Goal: Transaction & Acquisition: Obtain resource

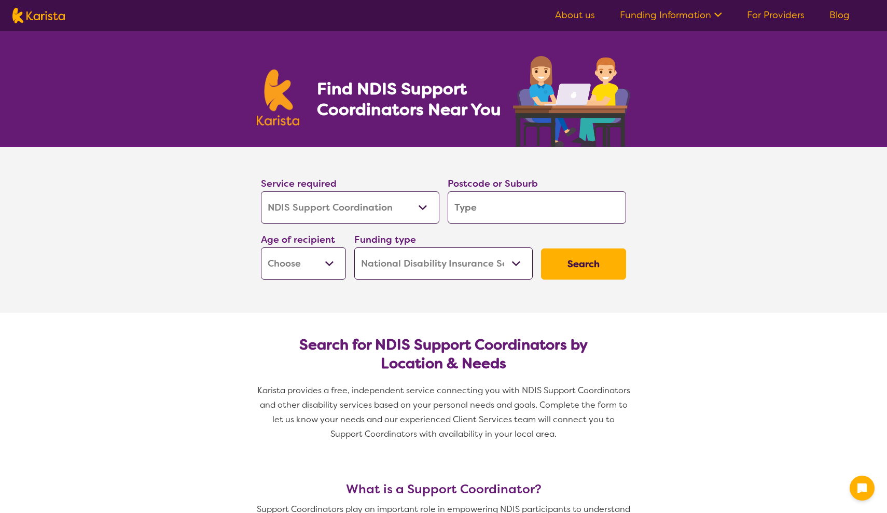
select select "NDIS Support Coordination"
select select "NDIS"
select select "NDIS Support Coordination"
select select "NDIS"
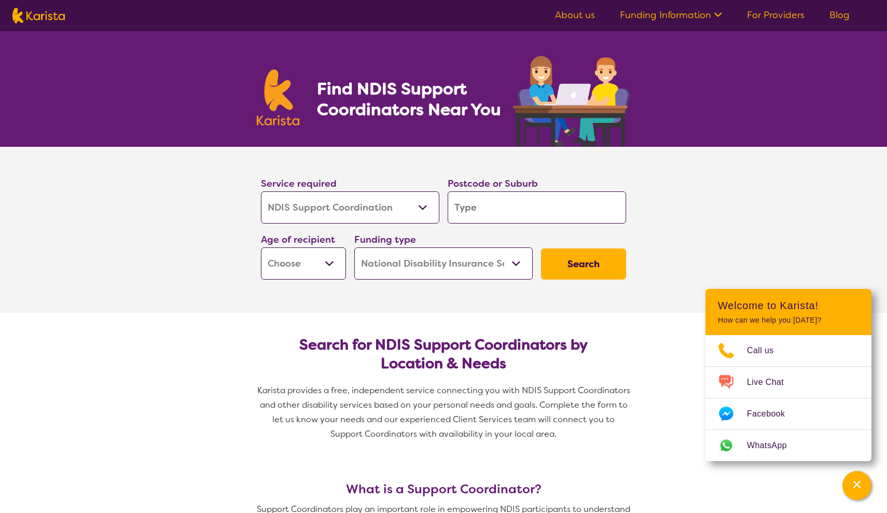
click at [516, 218] on input "search" at bounding box center [537, 208] width 179 height 32
type input "6"
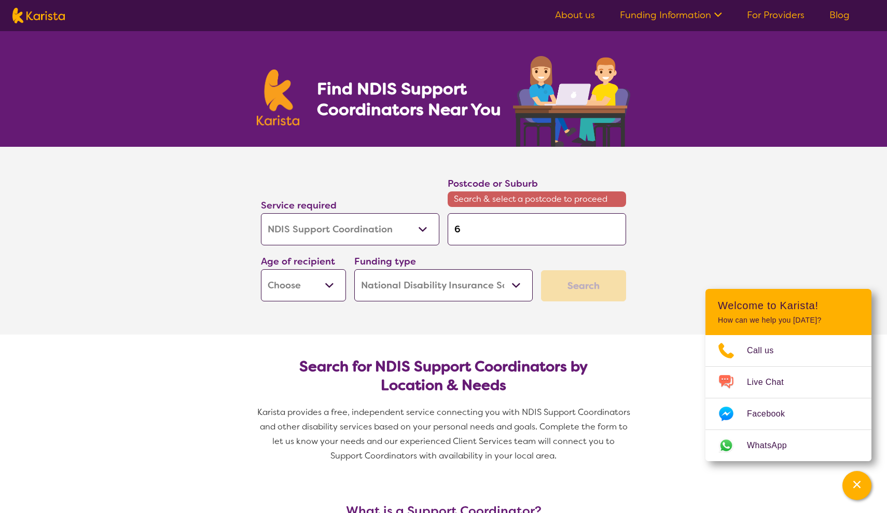
type input "60"
type input "606"
type input "6069"
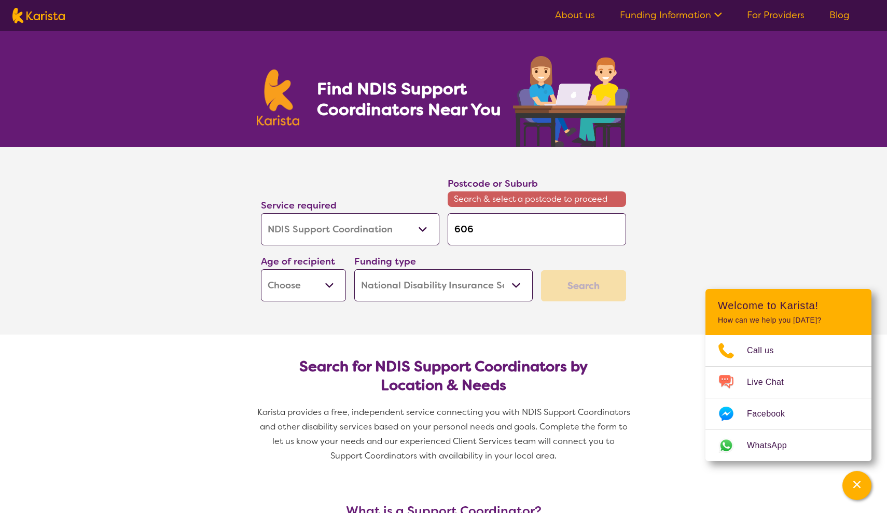
type input "6069"
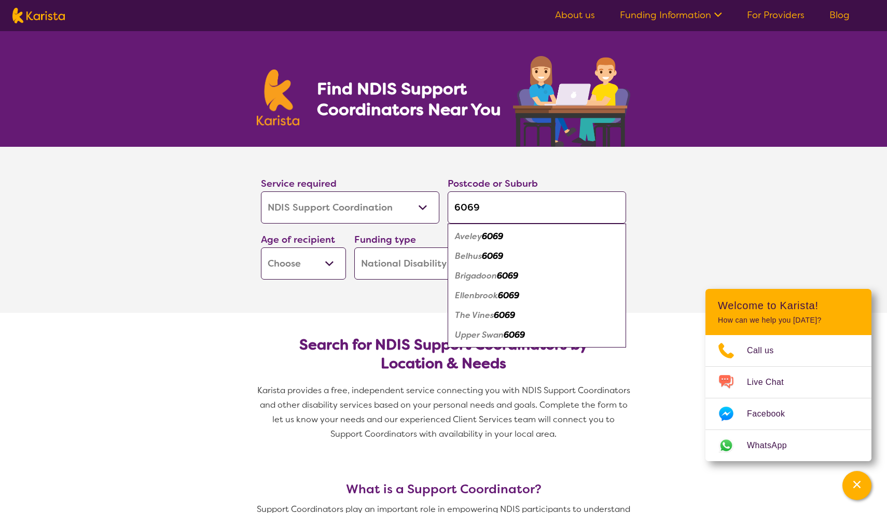
type input "6069"
click at [503, 237] on em "6069" at bounding box center [492, 236] width 21 height 11
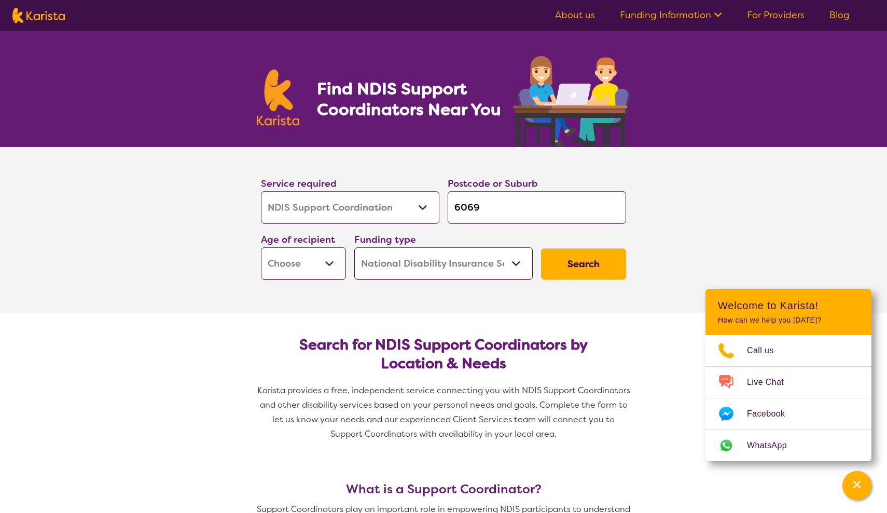
select select "AD"
click at [580, 270] on button "Search" at bounding box center [583, 264] width 85 height 31
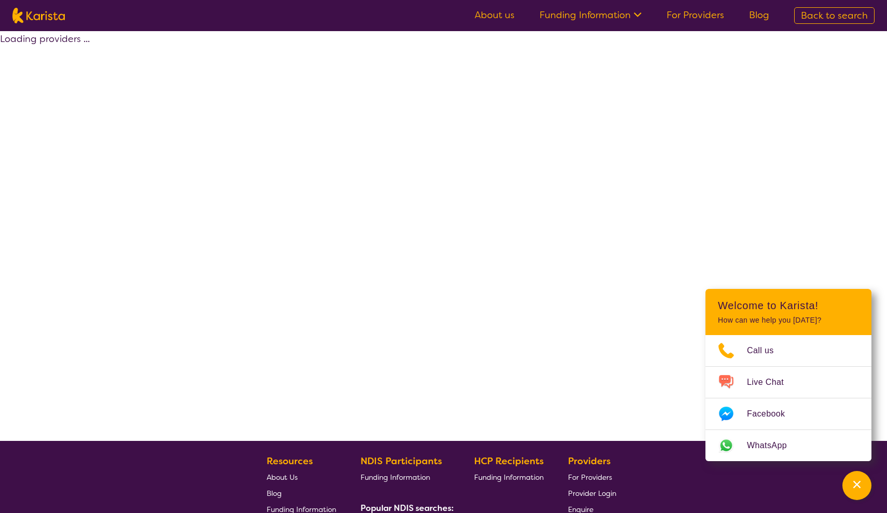
select select "by_score"
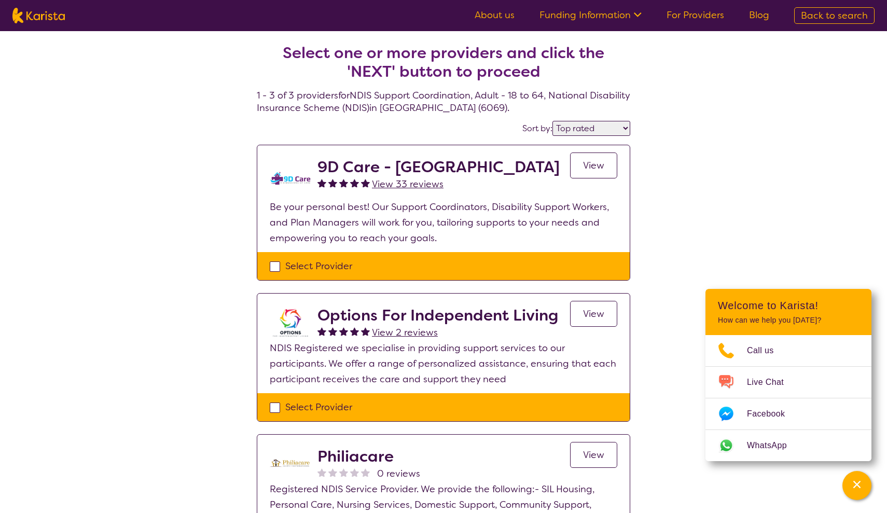
click at [594, 170] on span "View" at bounding box center [593, 165] width 21 height 12
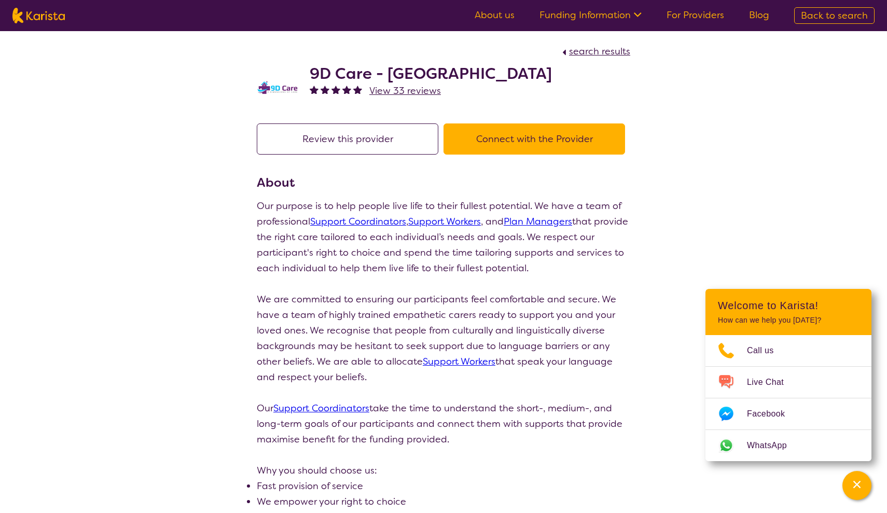
click at [535, 145] on button "Connect with the Provider" at bounding box center [535, 139] width 182 height 31
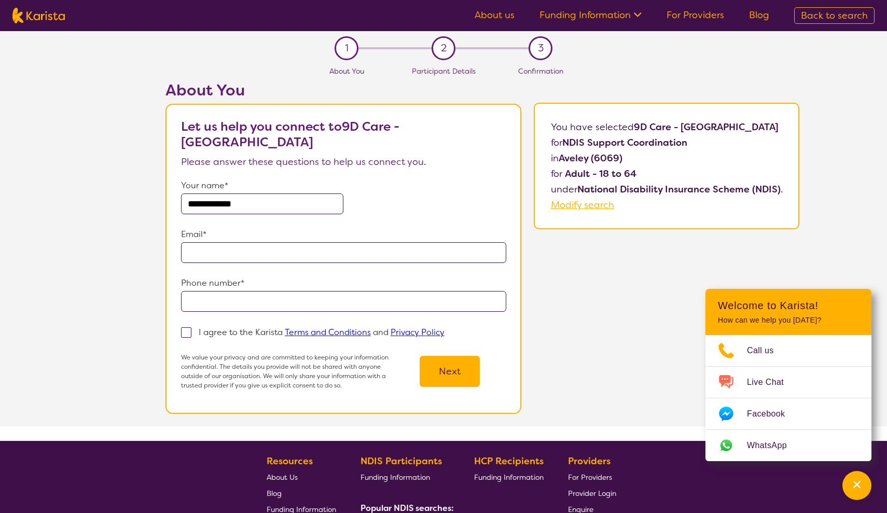
type input "**********"
click at [192, 327] on span at bounding box center [186, 332] width 10 height 10
click at [445, 329] on input "I agree to the Karista Terms and Conditions and Privacy Policy" at bounding box center [448, 332] width 7 height 7
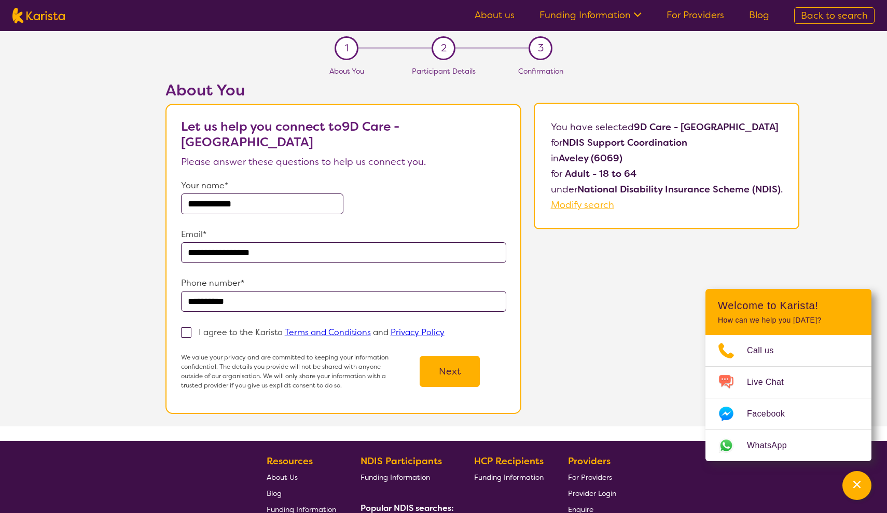
checkbox input "true"
click at [449, 373] on button "Next" at bounding box center [450, 371] width 60 height 31
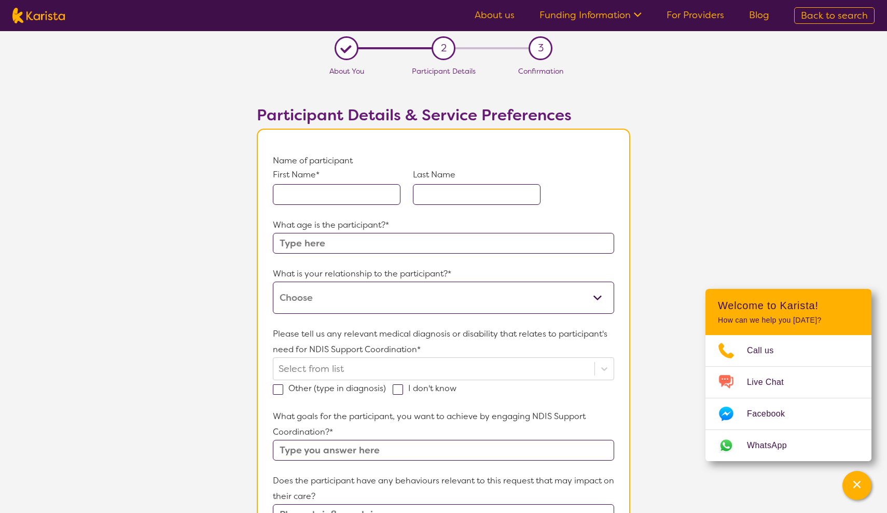
click at [498, 16] on link "About us" at bounding box center [495, 15] width 40 height 12
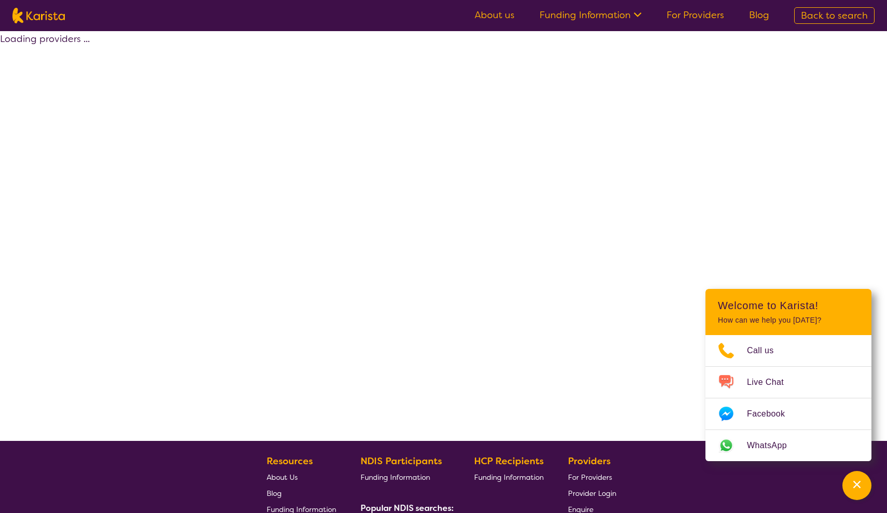
select select "by_score"
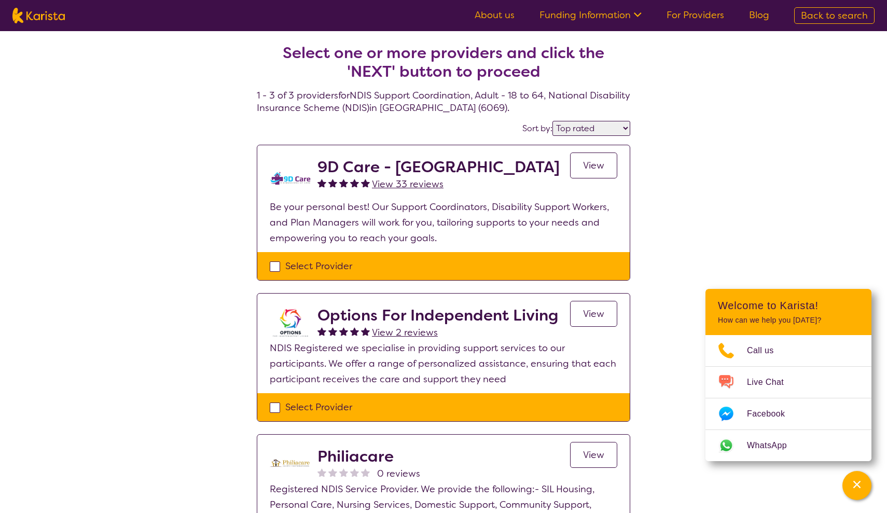
click at [501, 19] on link "About us" at bounding box center [495, 15] width 40 height 12
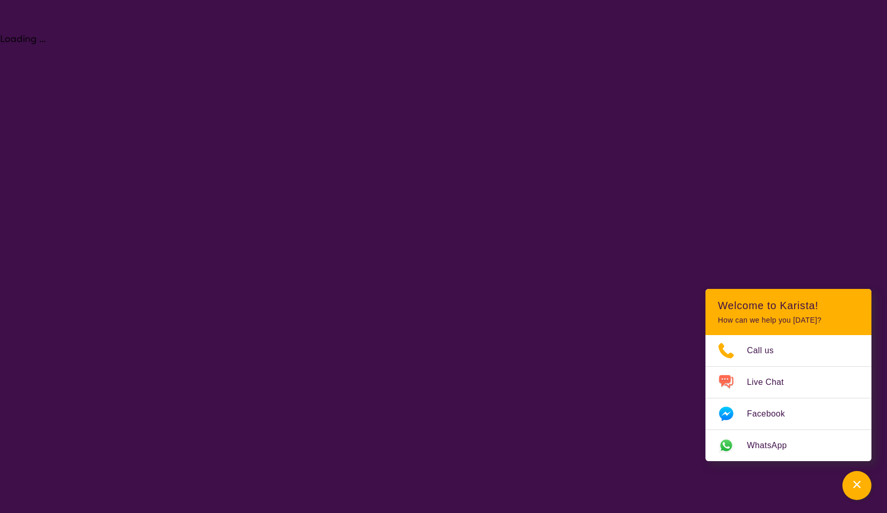
select select "NDIS Support Coordination"
select select "AD"
select select "NDIS"
select select "NDIS Support Coordination"
select select "AD"
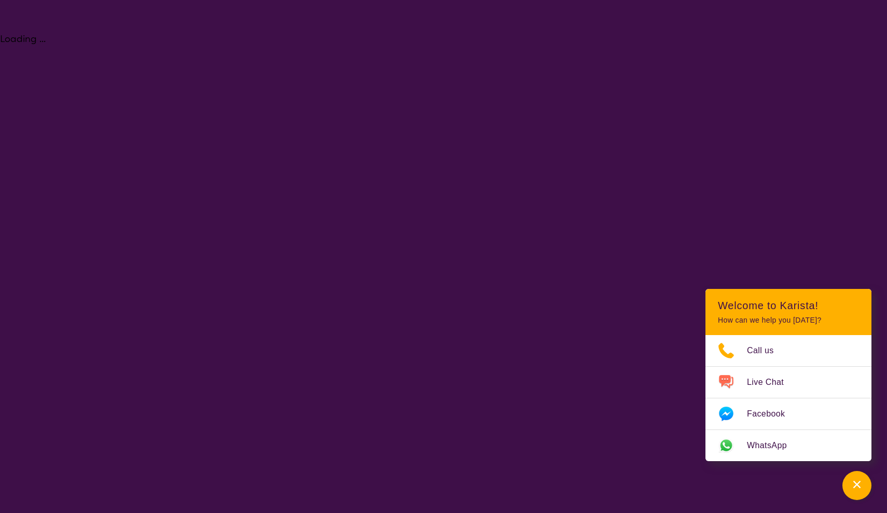
select select "NDIS"
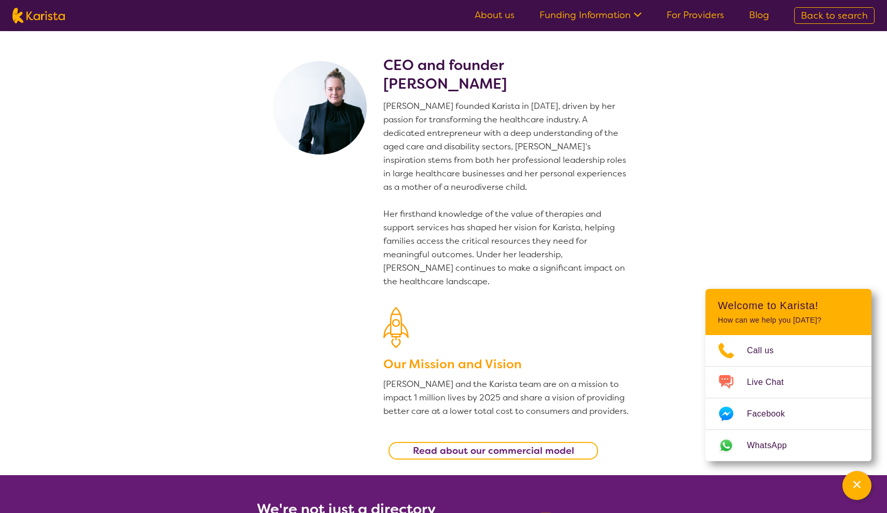
click at [677, 122] on section "CEO and founder [PERSON_NAME] [PERSON_NAME] founded Karista in [DATE], driven b…" at bounding box center [443, 253] width 887 height 444
click at [592, 18] on link "Funding Information" at bounding box center [591, 15] width 102 height 12
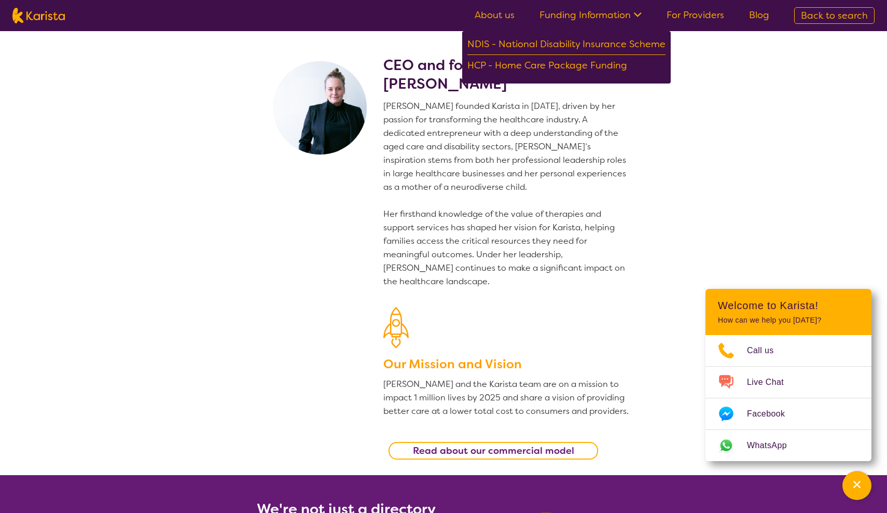
click at [683, 119] on section "CEO and founder [PERSON_NAME] [PERSON_NAME] founded Karista in [DATE], driven b…" at bounding box center [443, 253] width 887 height 444
